Goal: Task Accomplishment & Management: Manage account settings

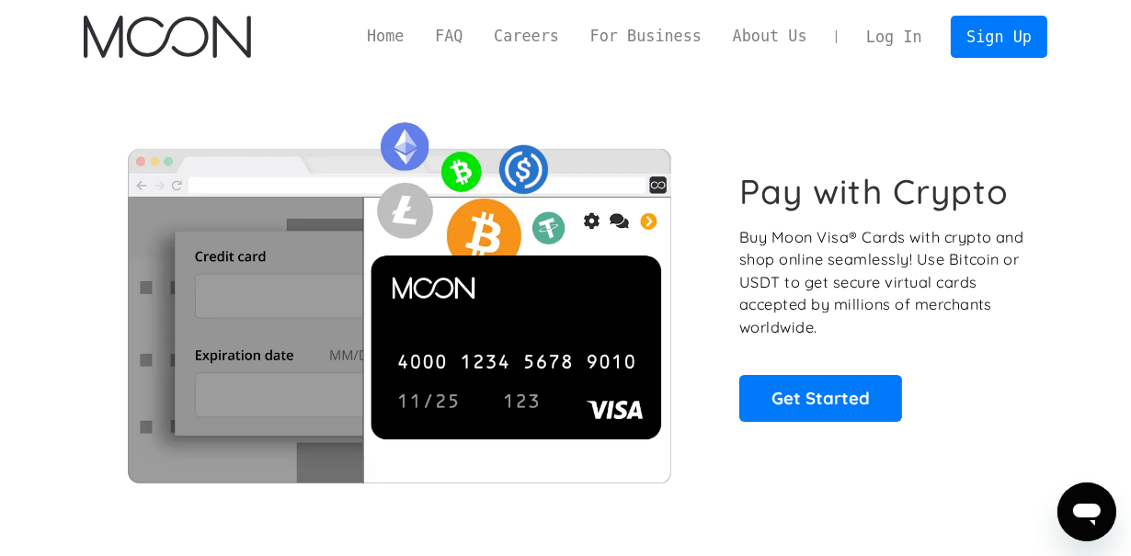
click at [910, 39] on link "Log In" at bounding box center [893, 37] width 86 height 40
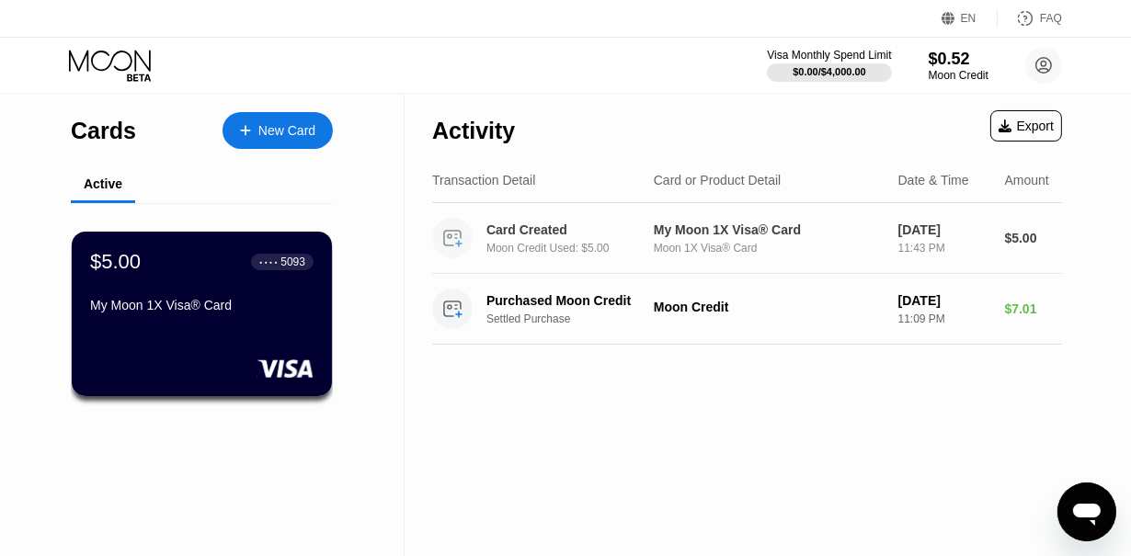
click at [837, 241] on div "My Moon 1X Visa® Card Moon 1X Visa® Card" at bounding box center [769, 238] width 230 height 32
click at [750, 310] on div "Moon Credit" at bounding box center [769, 307] width 230 height 15
click at [785, 237] on div "My Moon 1X Visa® Card" at bounding box center [769, 229] width 230 height 15
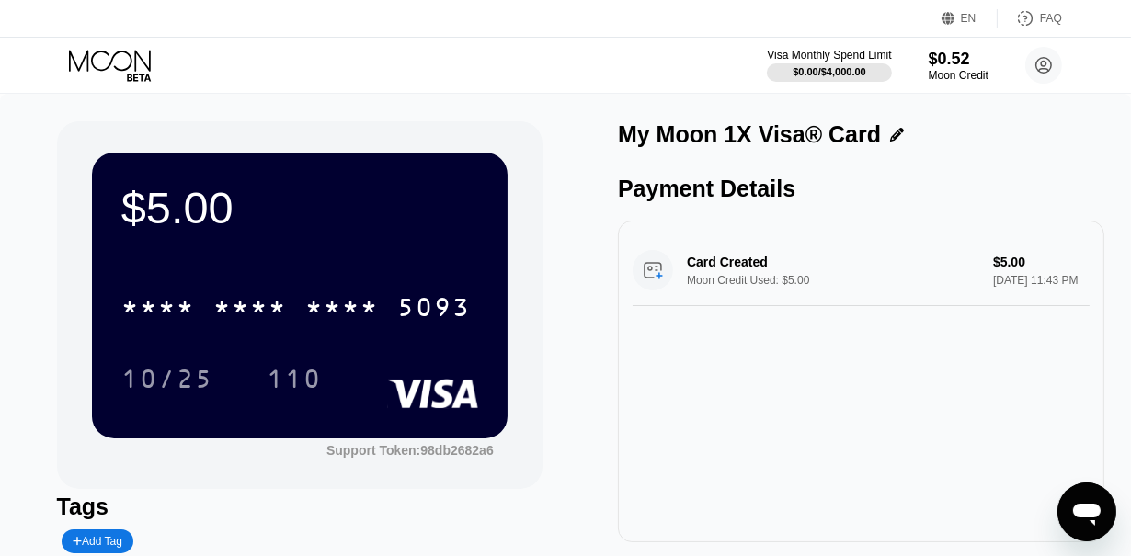
scroll to position [97, 0]
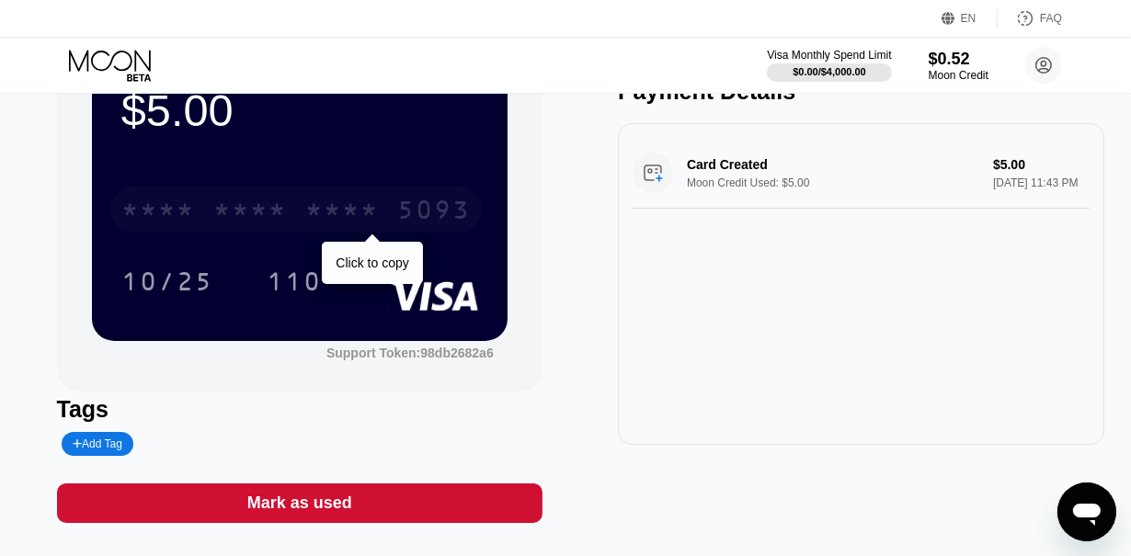
click at [339, 212] on div "* * * *" at bounding box center [342, 212] width 74 height 29
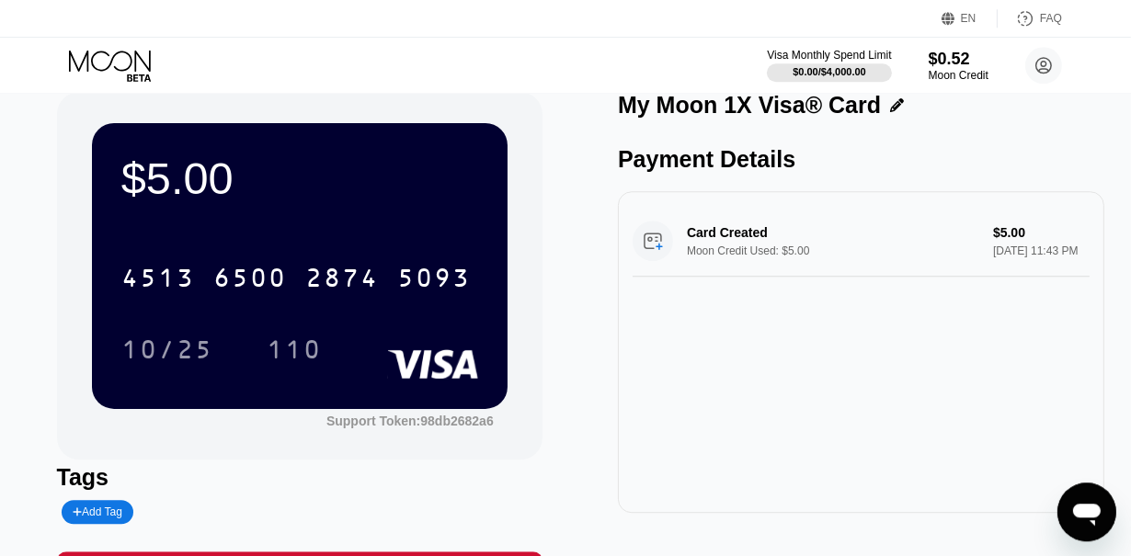
scroll to position [0, 0]
